Goal: Task Accomplishment & Management: Complete application form

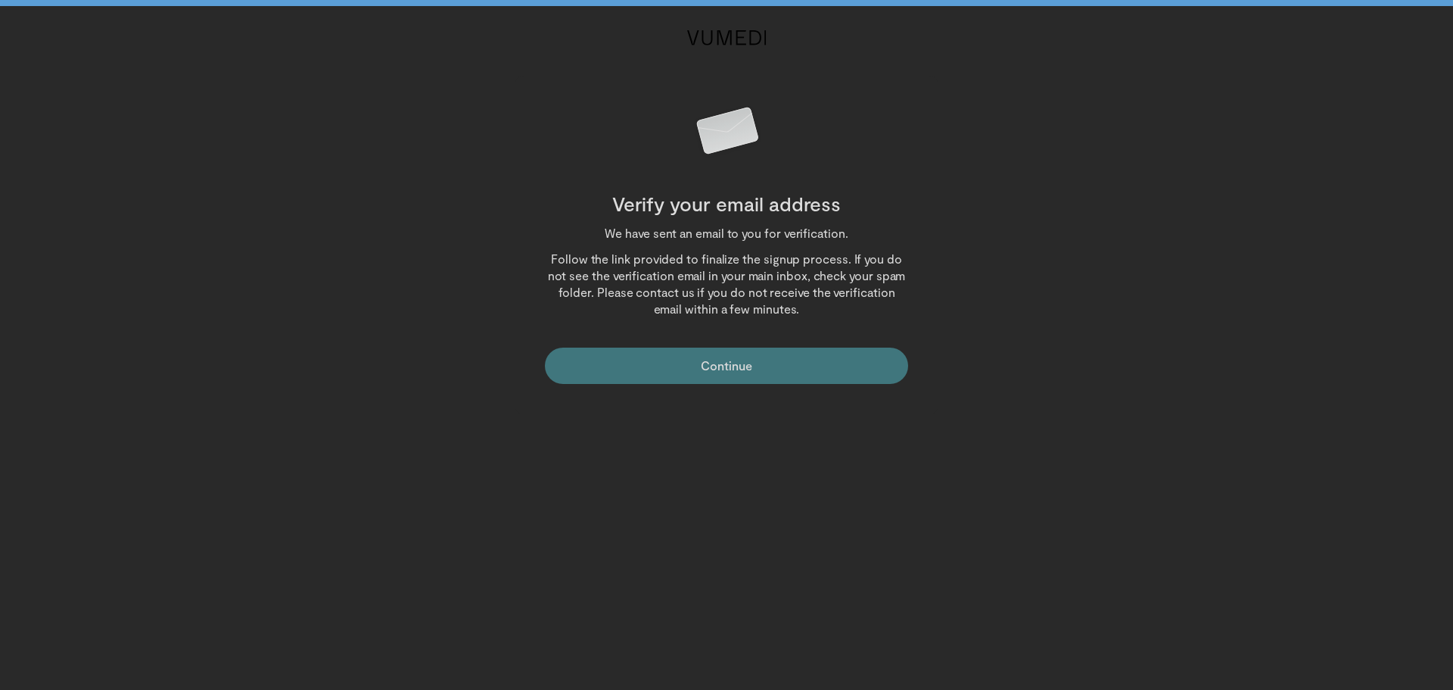
click at [722, 363] on button "Continue" at bounding box center [726, 365] width 363 height 36
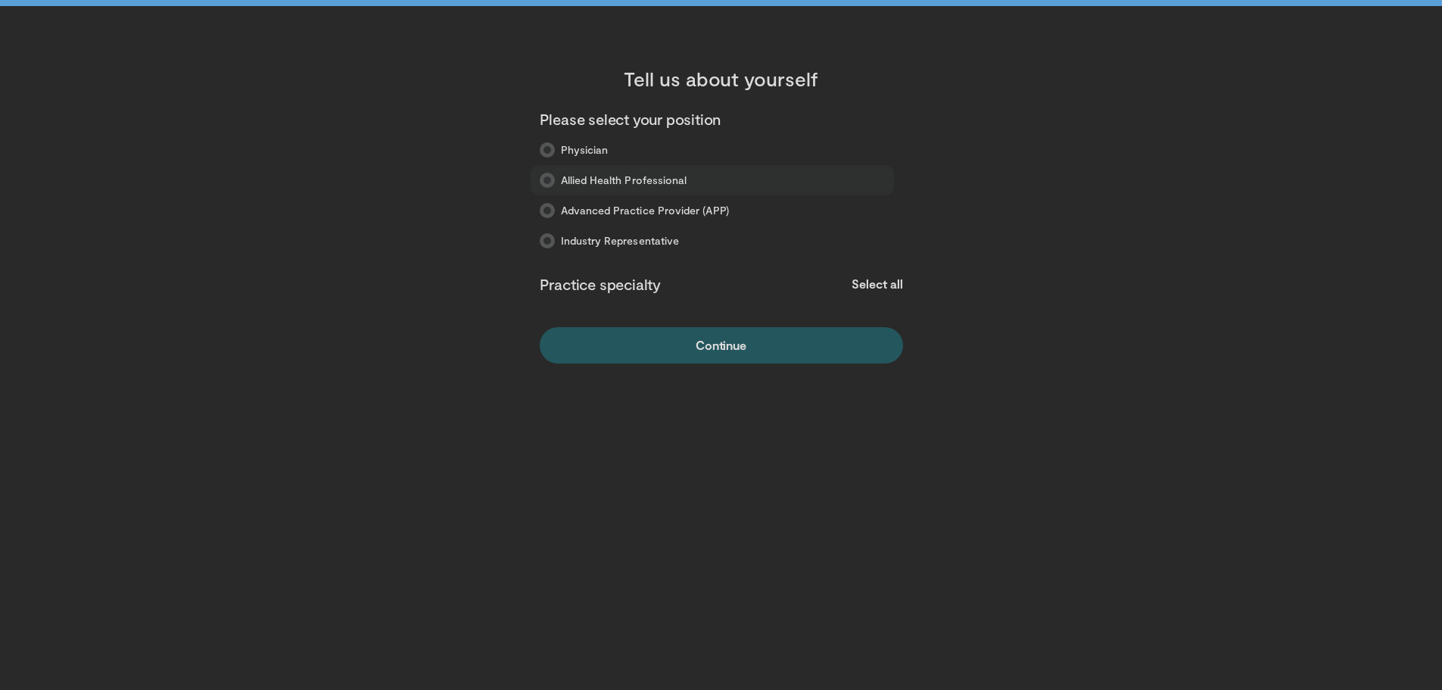
click at [575, 173] on span "Allied Health Professional" at bounding box center [624, 180] width 126 height 15
click at [544, 179] on icon at bounding box center [547, 180] width 15 height 15
click at [859, 282] on button "Select all" at bounding box center [877, 284] width 51 height 17
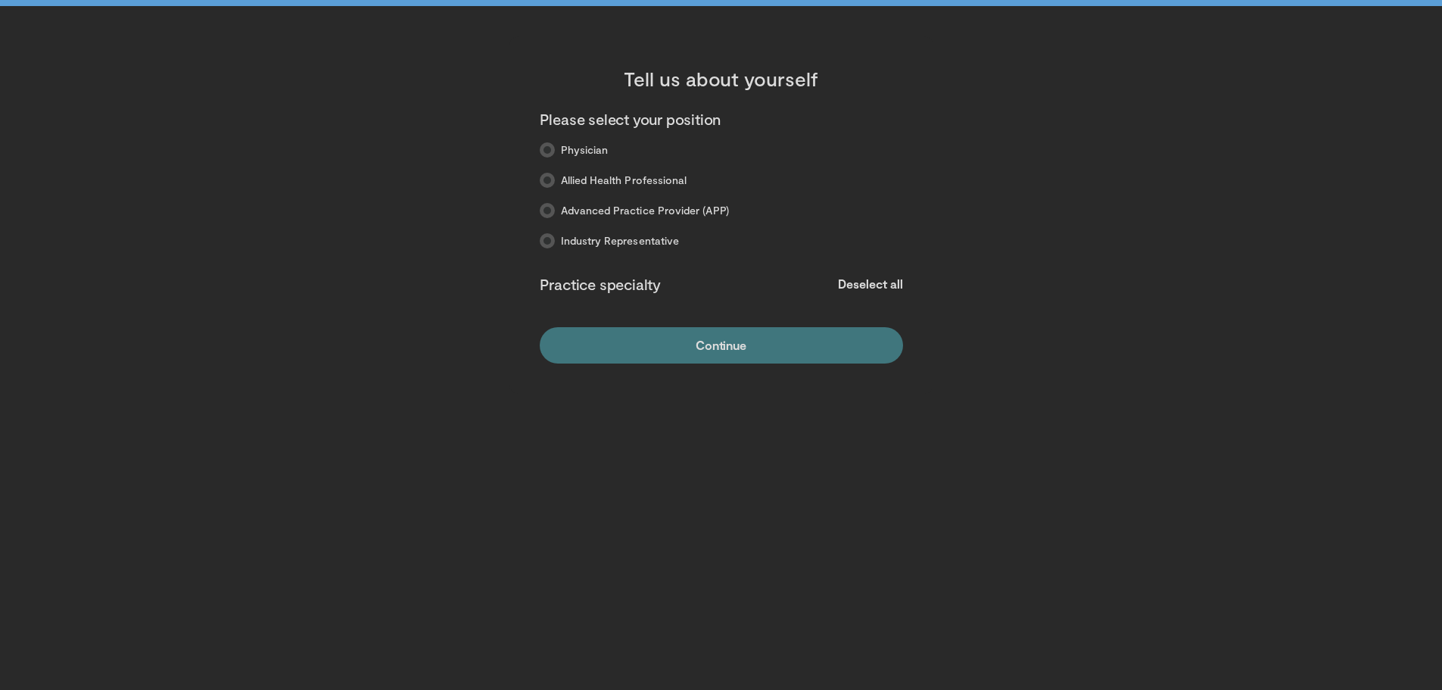
click at [793, 338] on button "Continue" at bounding box center [721, 345] width 363 height 36
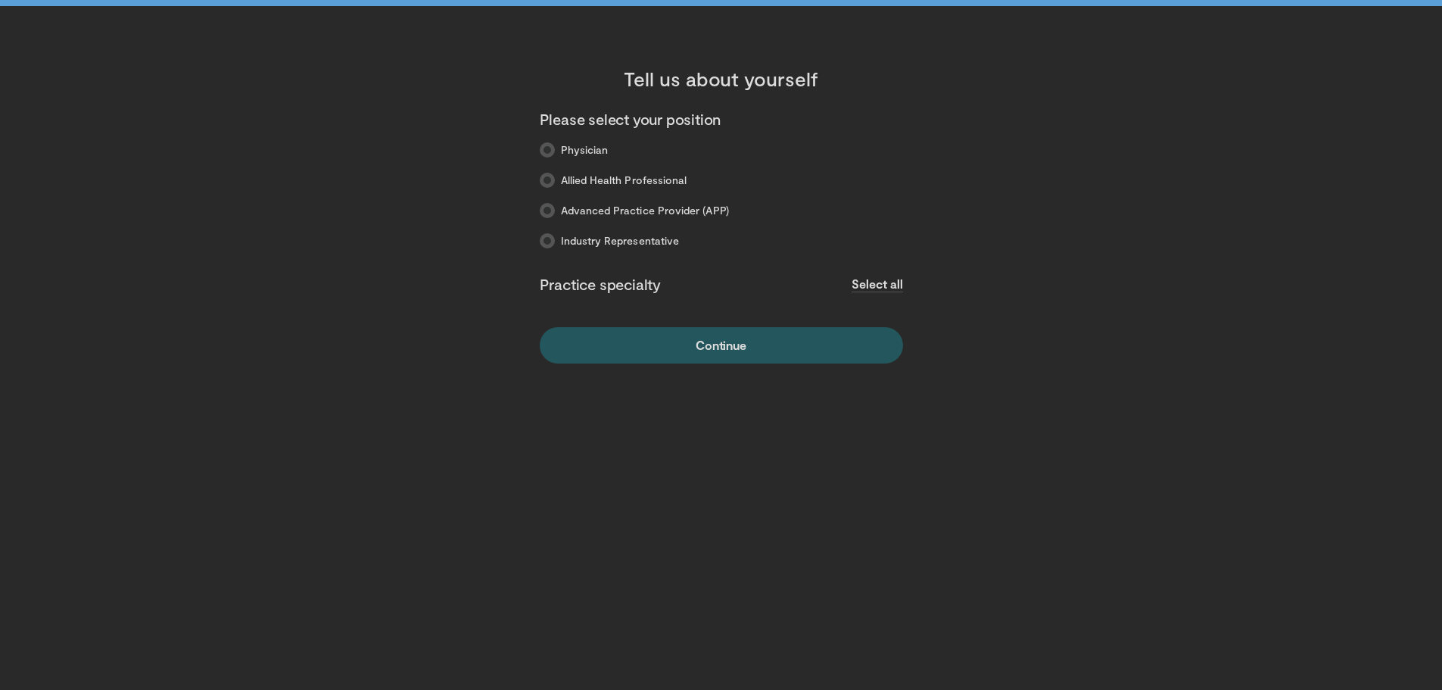
click at [866, 287] on button "Select all" at bounding box center [877, 284] width 51 height 17
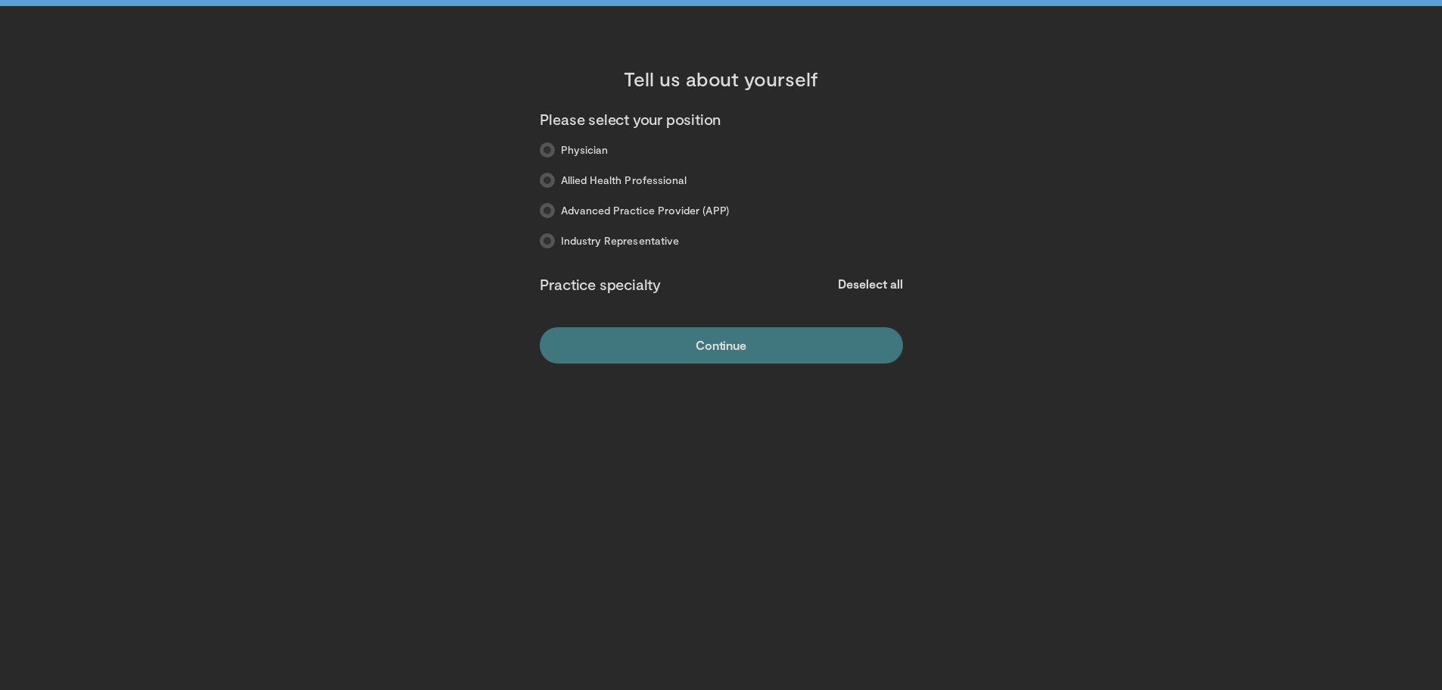
click at [727, 327] on button "Continue" at bounding box center [721, 345] width 363 height 36
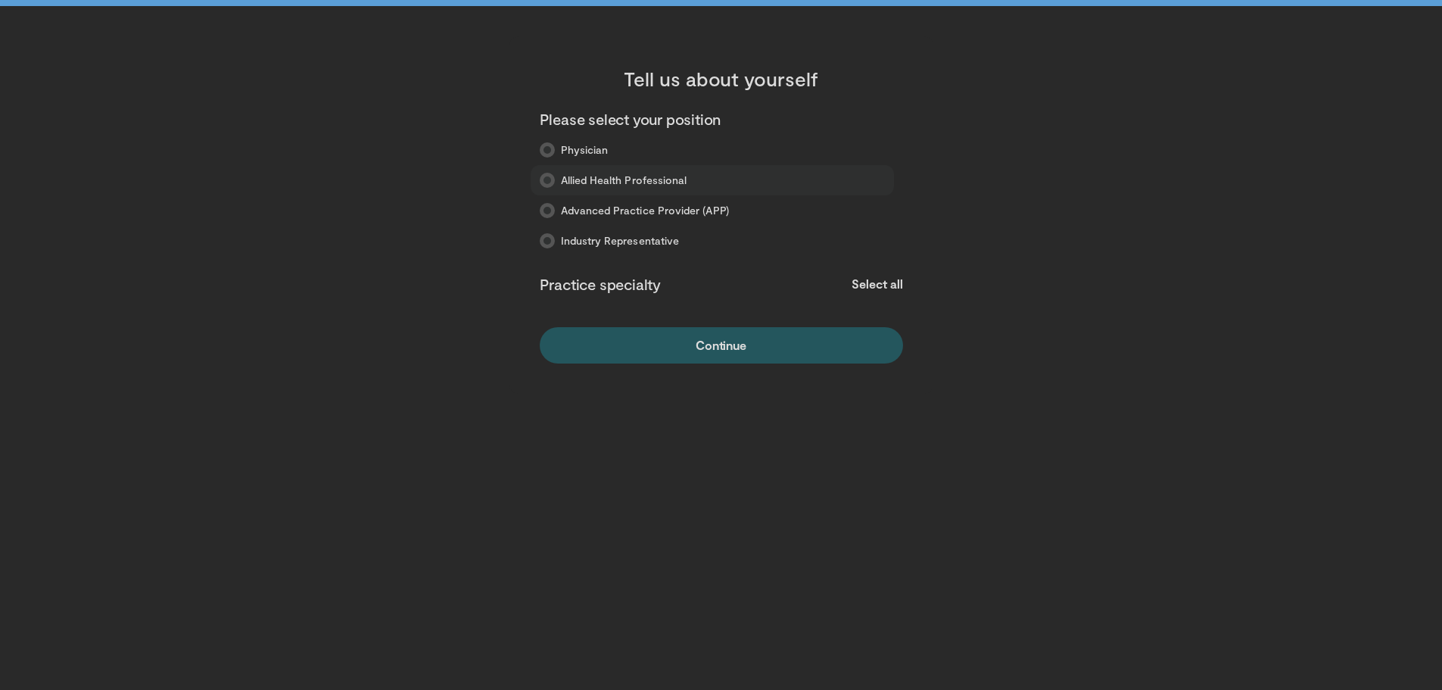
click at [547, 179] on icon at bounding box center [547, 180] width 15 height 15
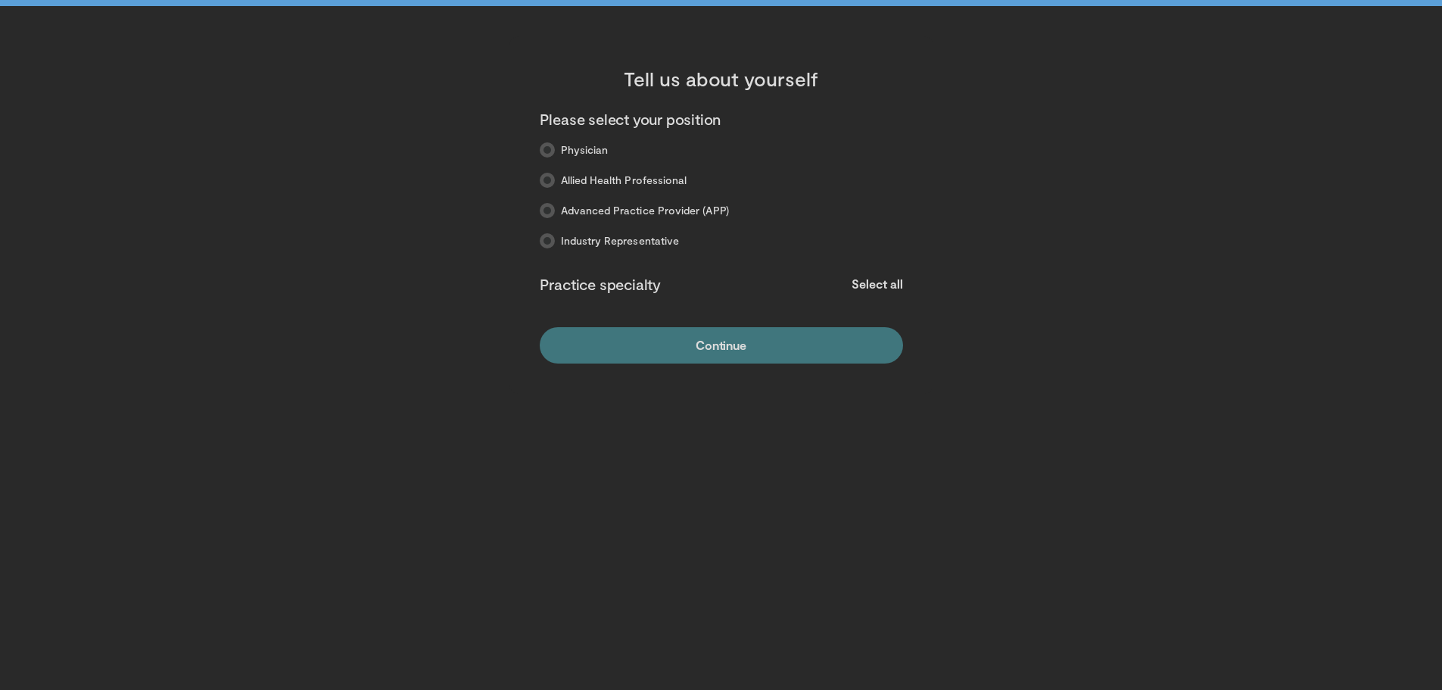
click at [734, 356] on button "Continue" at bounding box center [721, 345] width 363 height 36
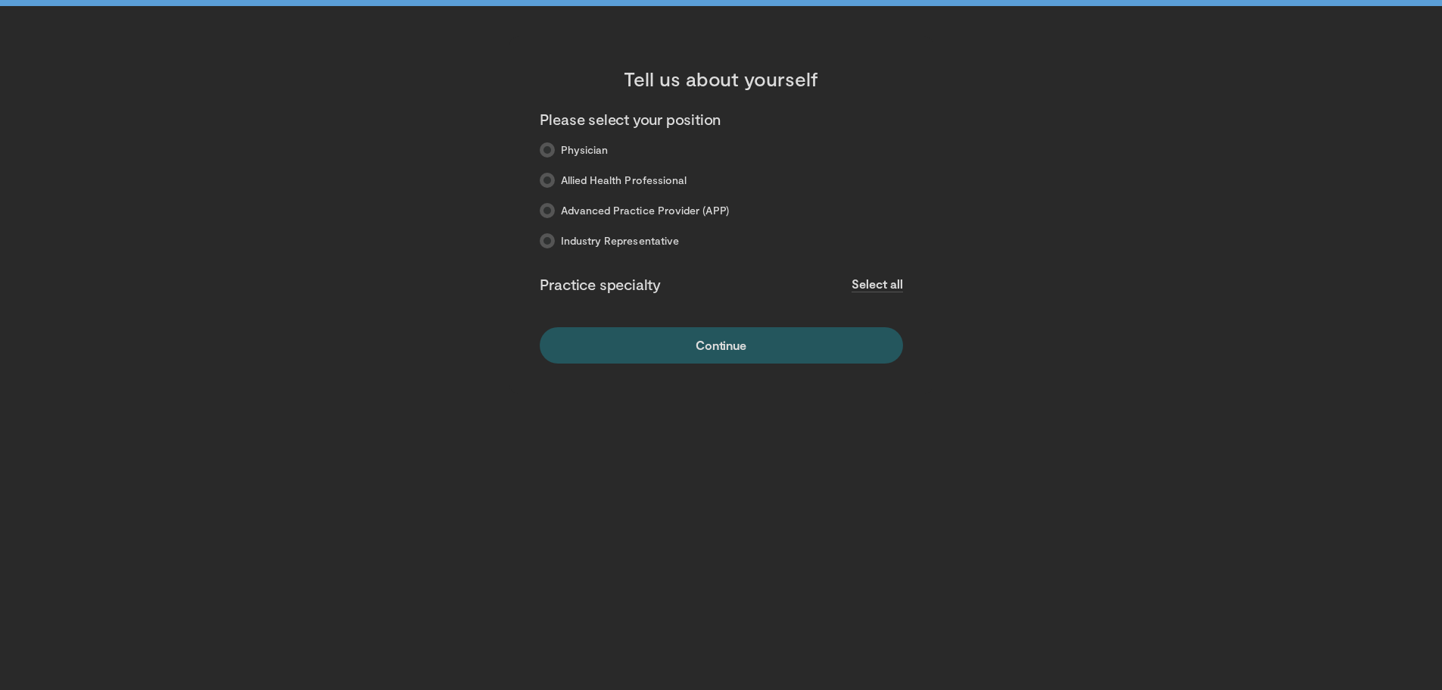
click at [890, 282] on button "Select all" at bounding box center [877, 284] width 51 height 17
click at [774, 324] on form "Please select your position Physician Allied Health Professional Advanced Pract…" at bounding box center [721, 236] width 363 height 254
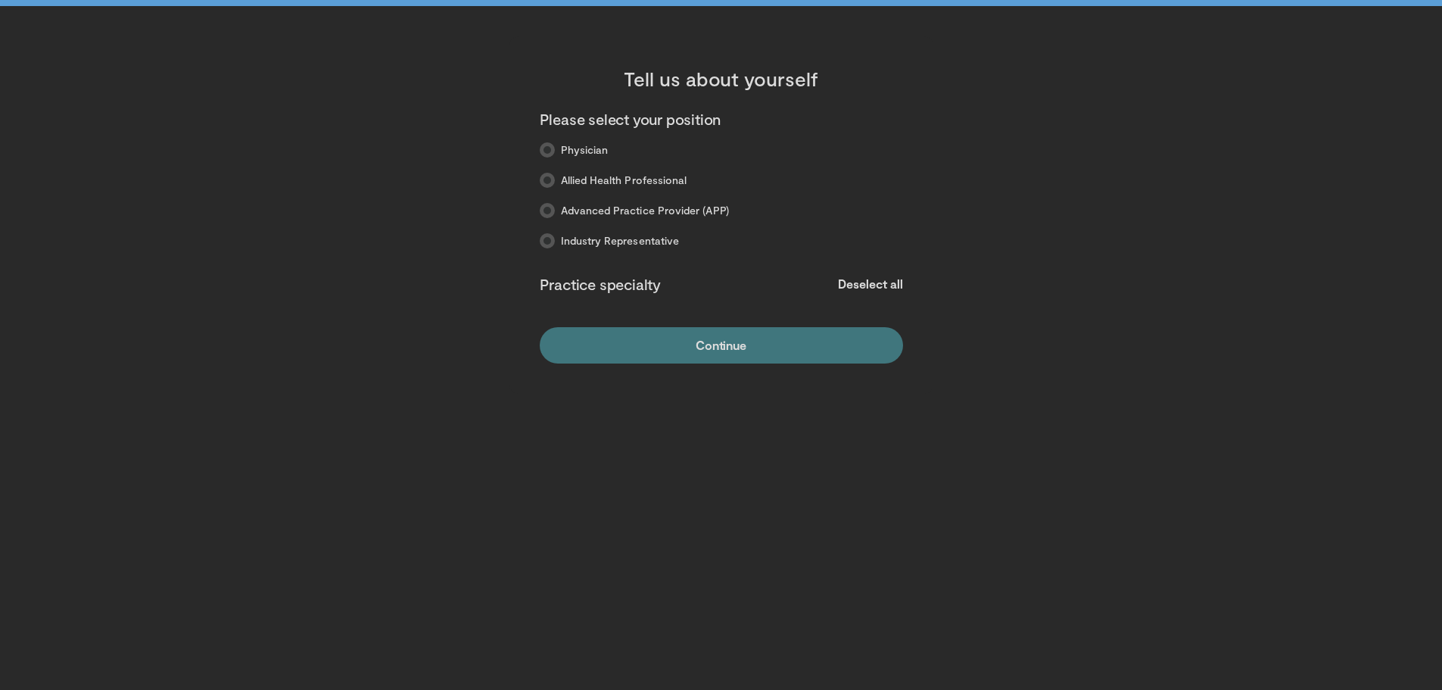
click at [780, 341] on button "Continue" at bounding box center [721, 345] width 363 height 36
click at [762, 361] on button "Continue" at bounding box center [721, 345] width 363 height 36
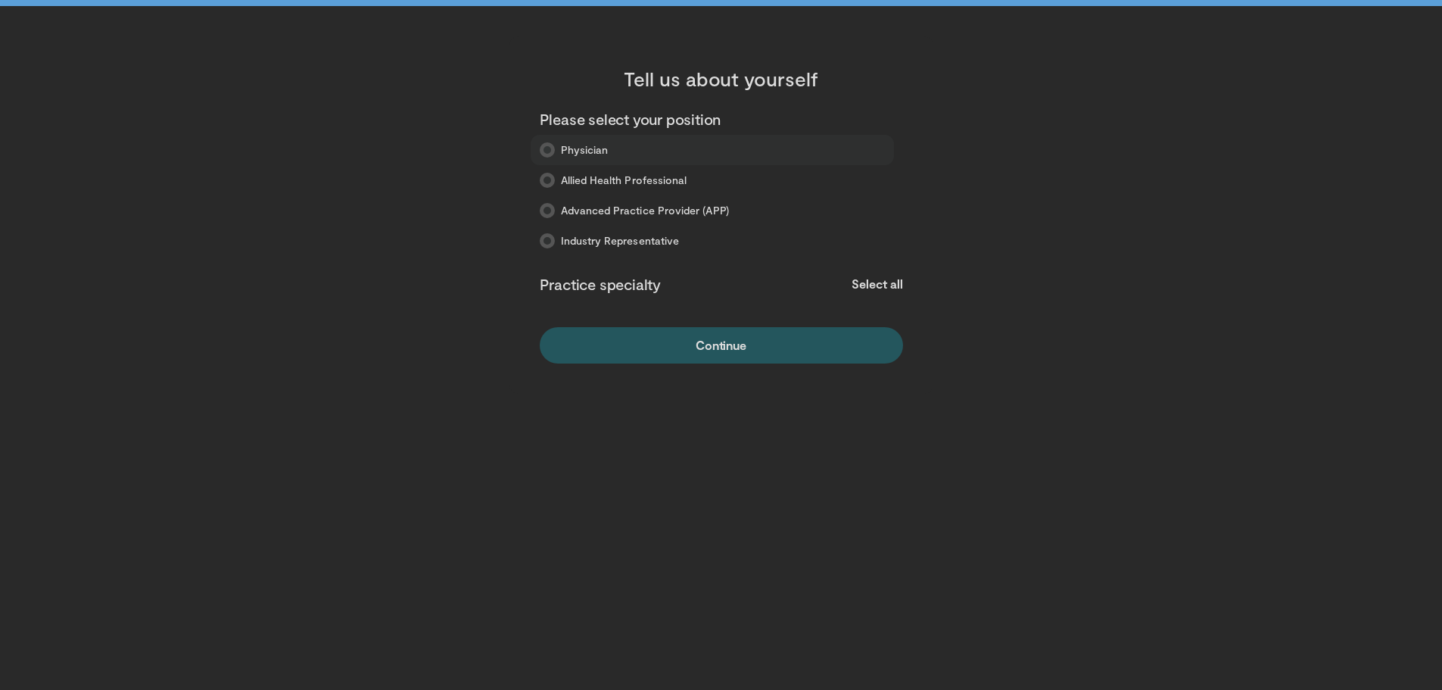
click at [561, 147] on span "Physician" at bounding box center [585, 149] width 48 height 15
click at [547, 148] on icon at bounding box center [547, 149] width 15 height 15
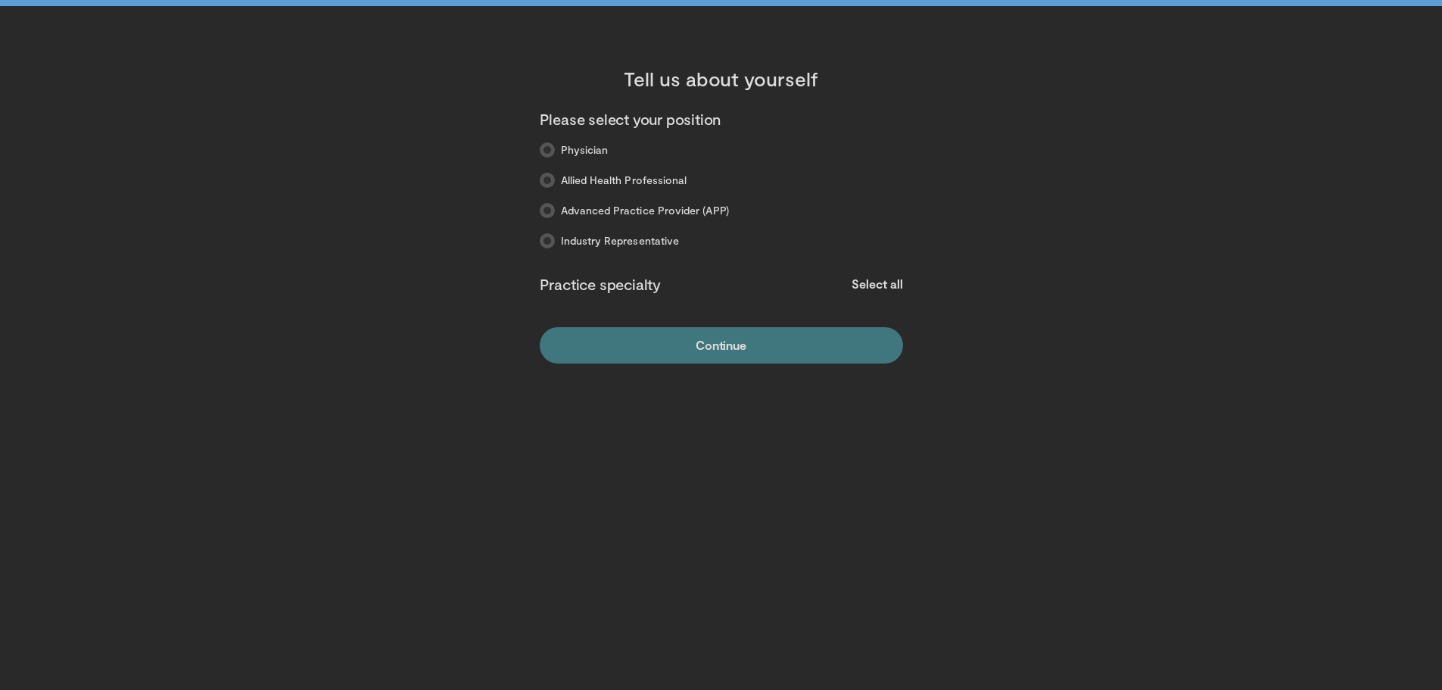
click at [727, 343] on button "Continue" at bounding box center [721, 345] width 363 height 36
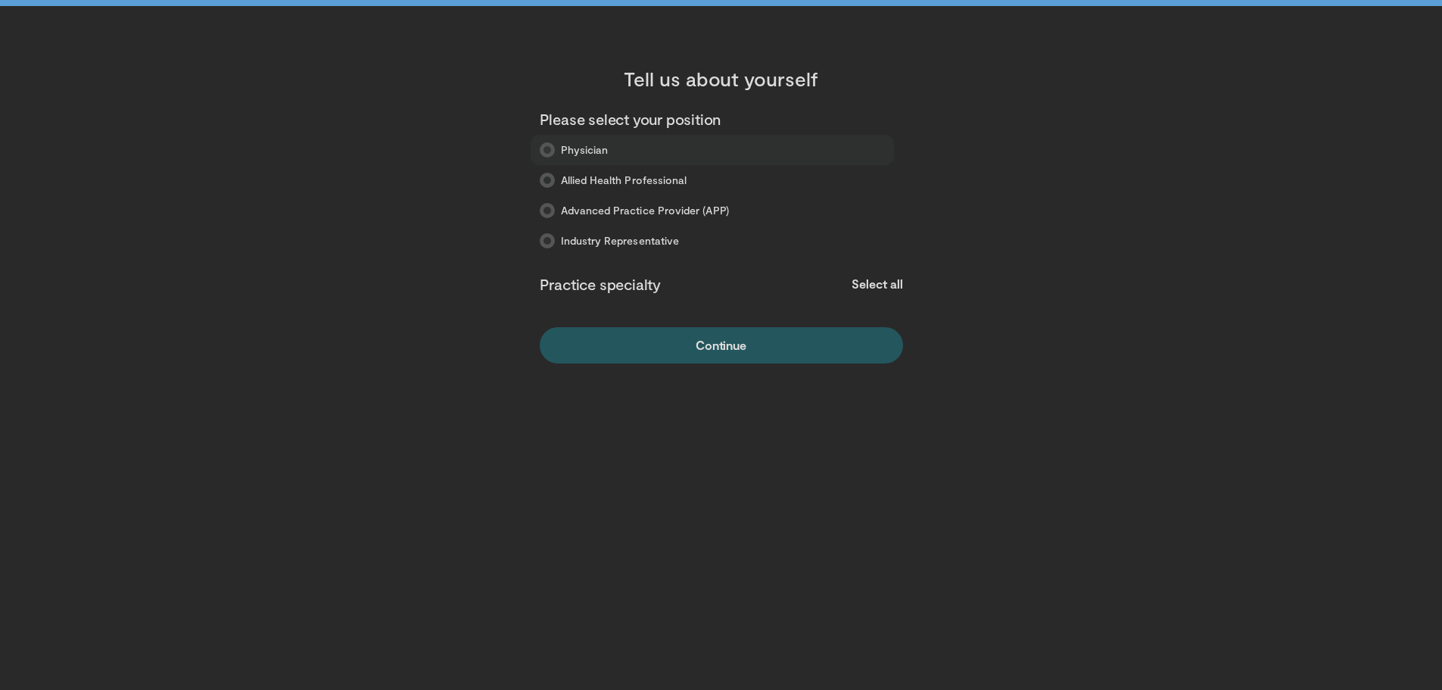
click at [546, 146] on icon at bounding box center [547, 149] width 15 height 15
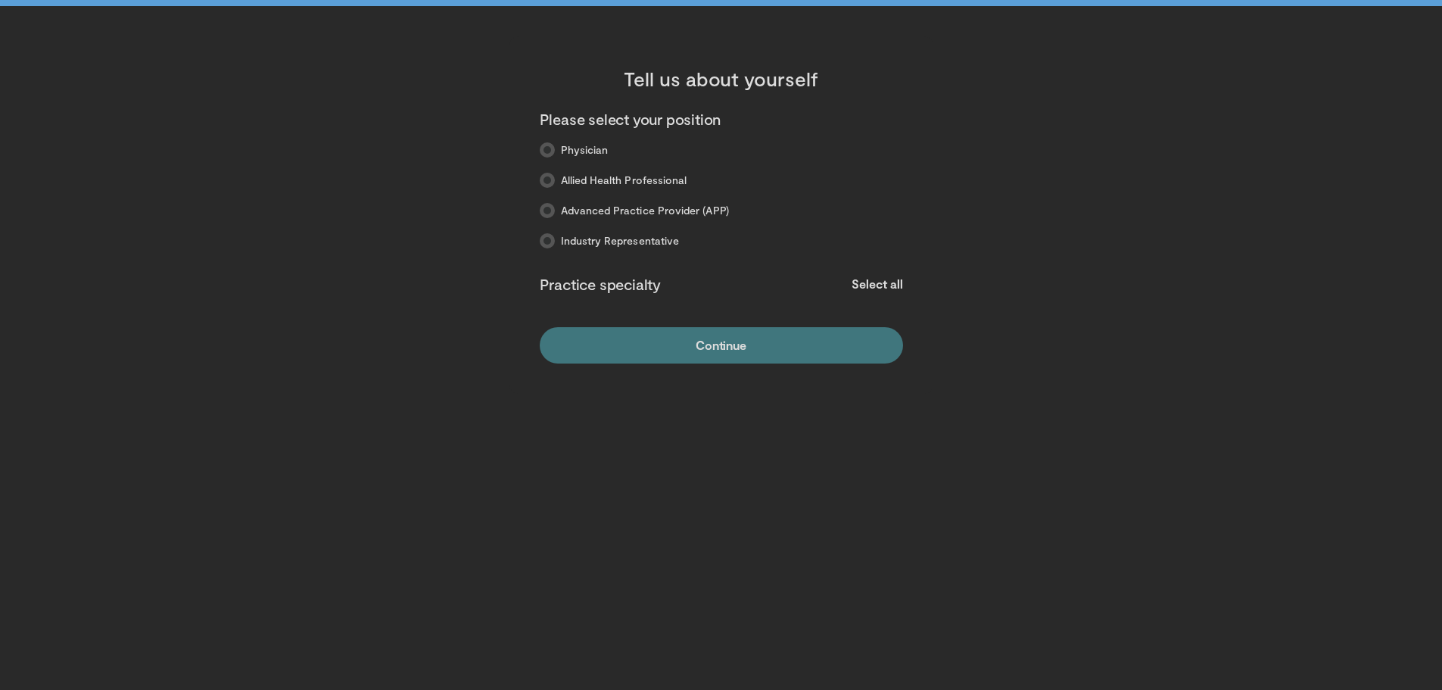
click at [733, 338] on button "Continue" at bounding box center [721, 345] width 363 height 36
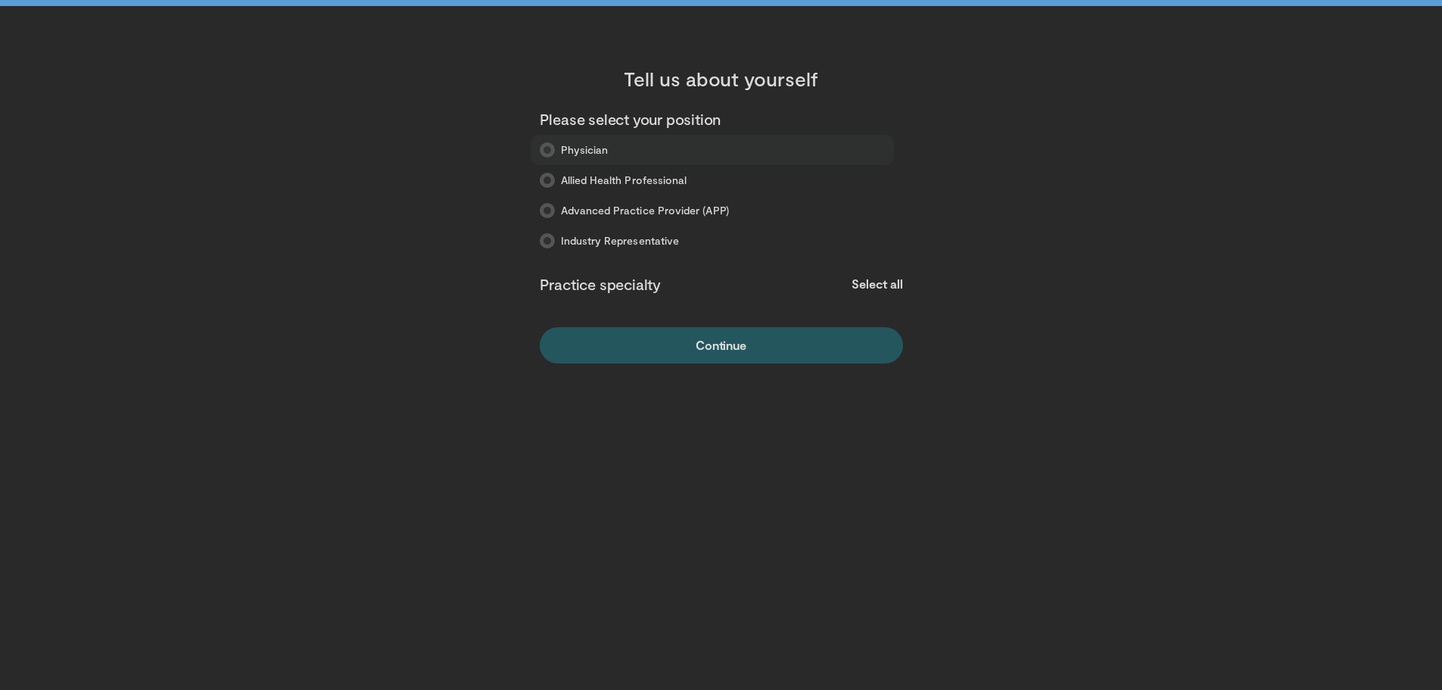
click at [547, 152] on icon at bounding box center [547, 149] width 15 height 15
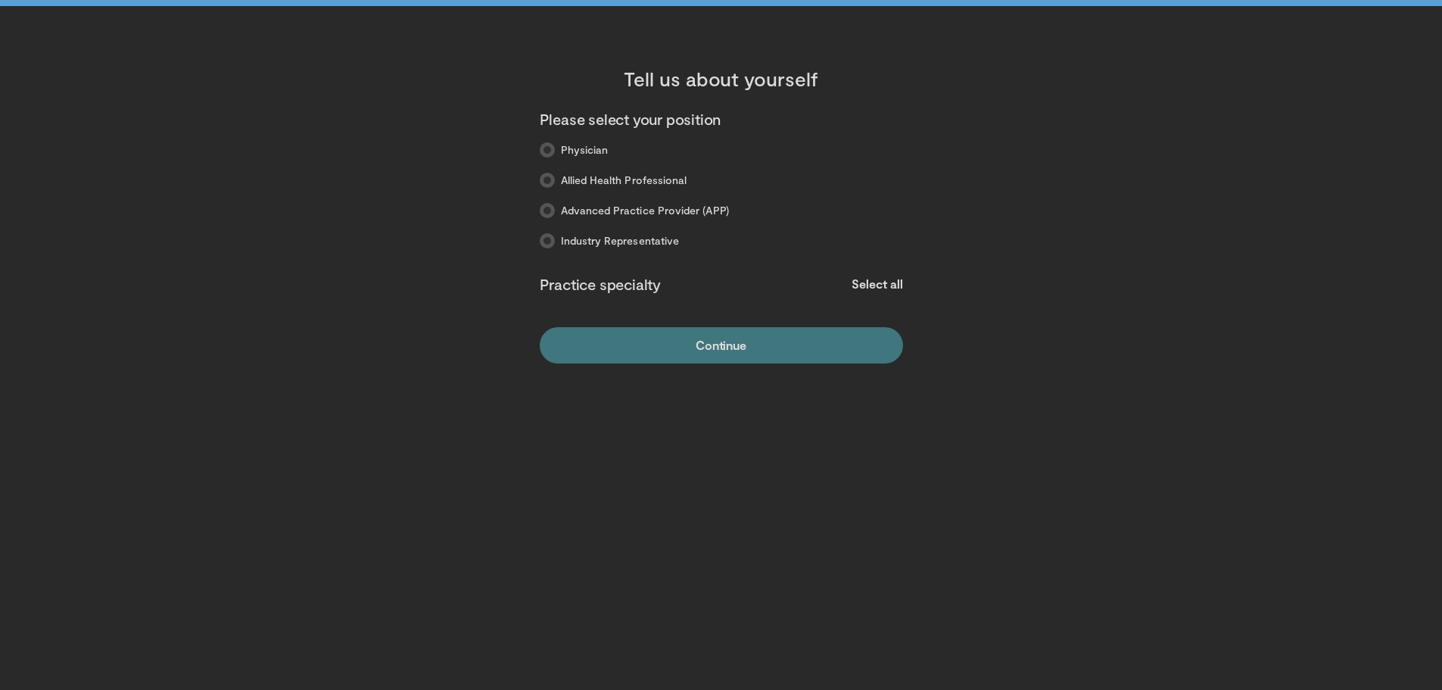
click at [740, 342] on button "Continue" at bounding box center [721, 345] width 363 height 36
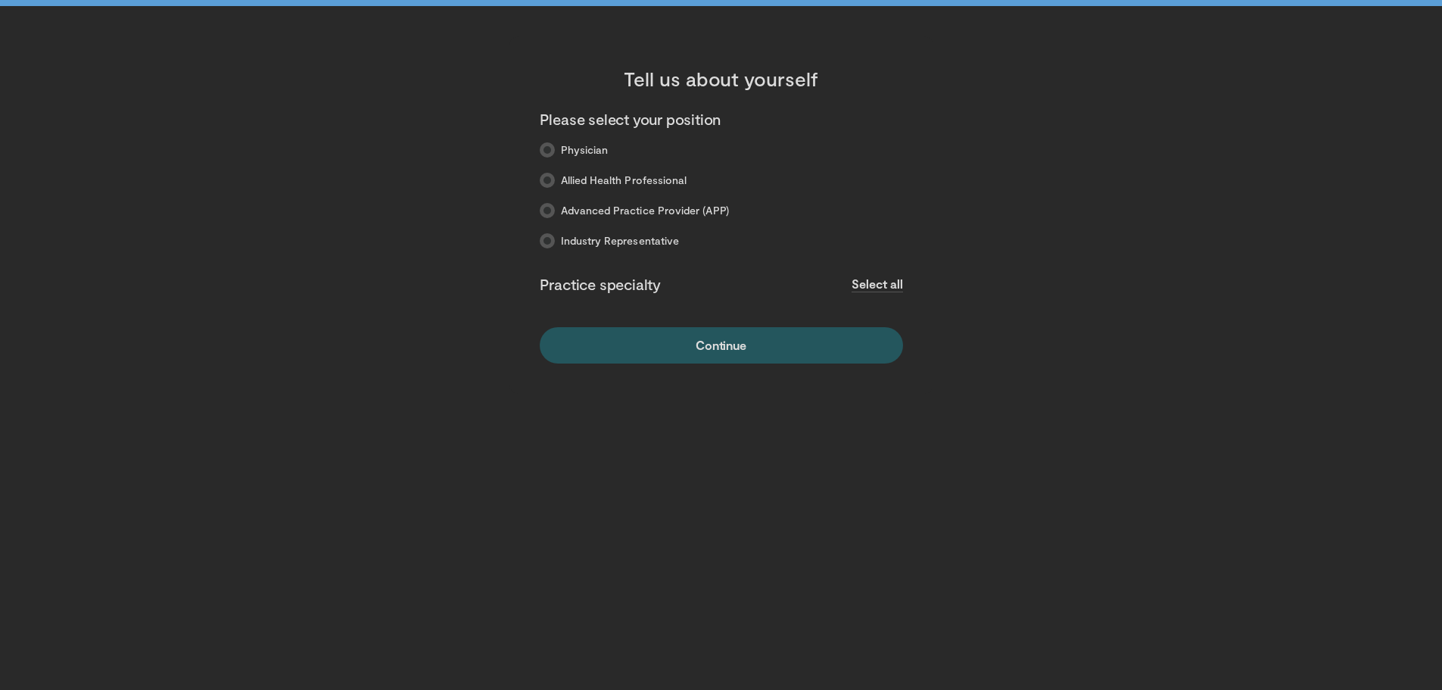
click at [870, 285] on button "Select all" at bounding box center [877, 284] width 51 height 17
click at [591, 145] on span "Physician" at bounding box center [585, 149] width 48 height 15
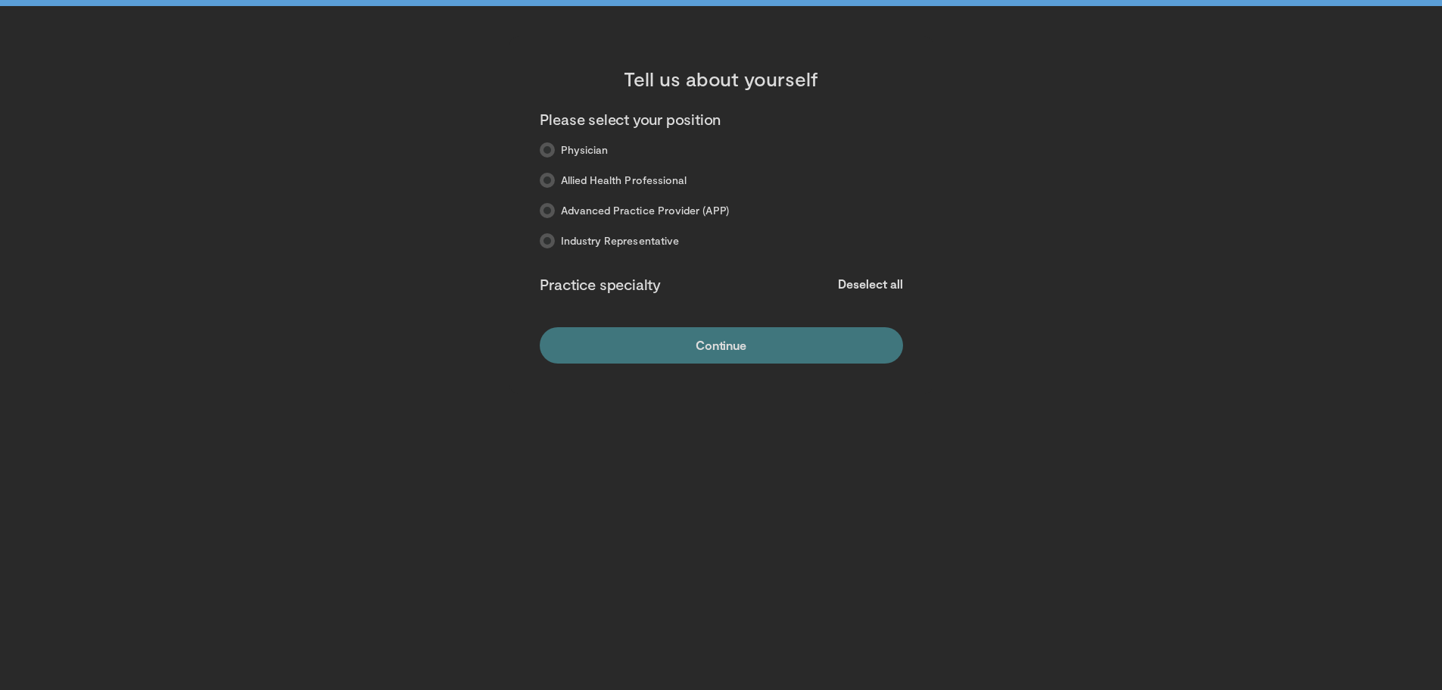
click at [771, 331] on button "Continue" at bounding box center [721, 345] width 363 height 36
